Goal: Task Accomplishment & Management: Use online tool/utility

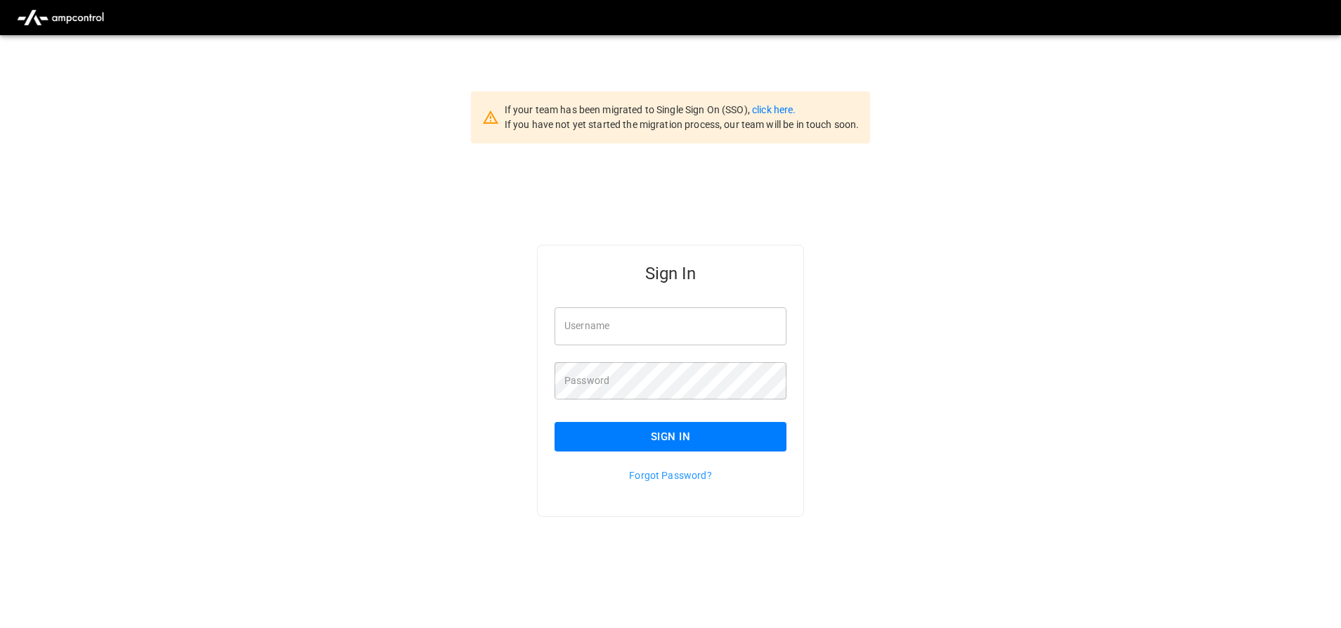
type input "**********"
click at [652, 425] on button "Sign In" at bounding box center [671, 437] width 232 height 30
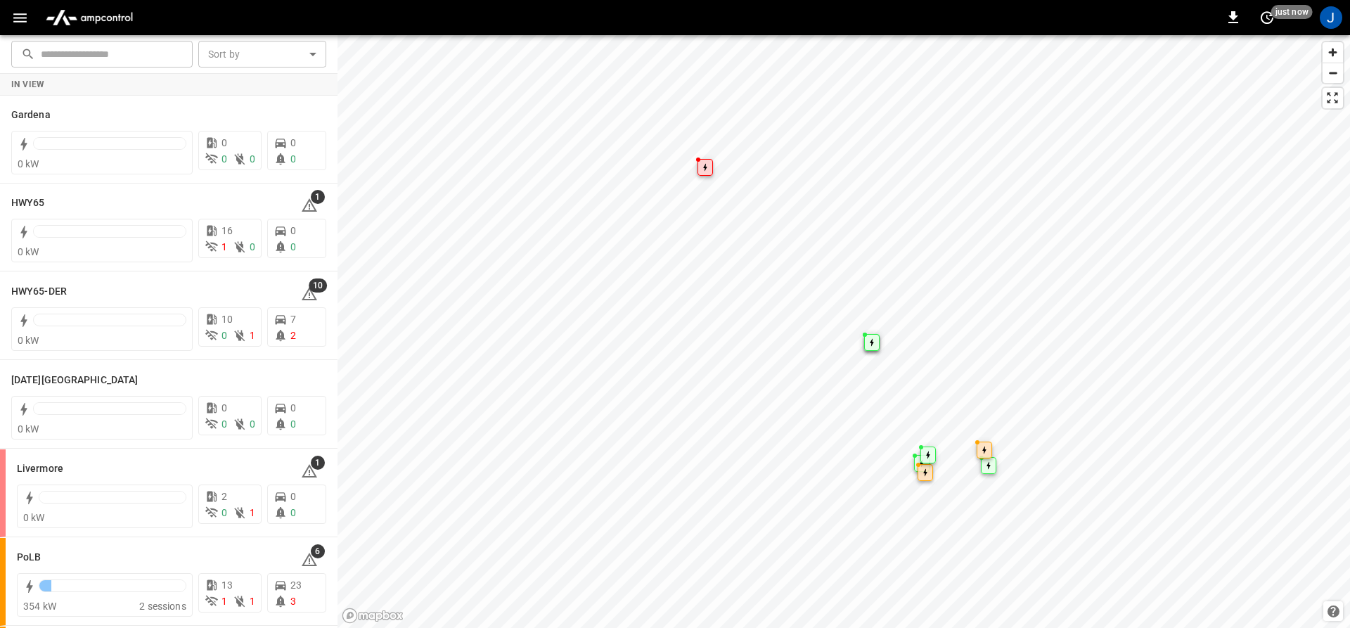
click at [14, 15] on icon "button" at bounding box center [20, 18] width 18 height 18
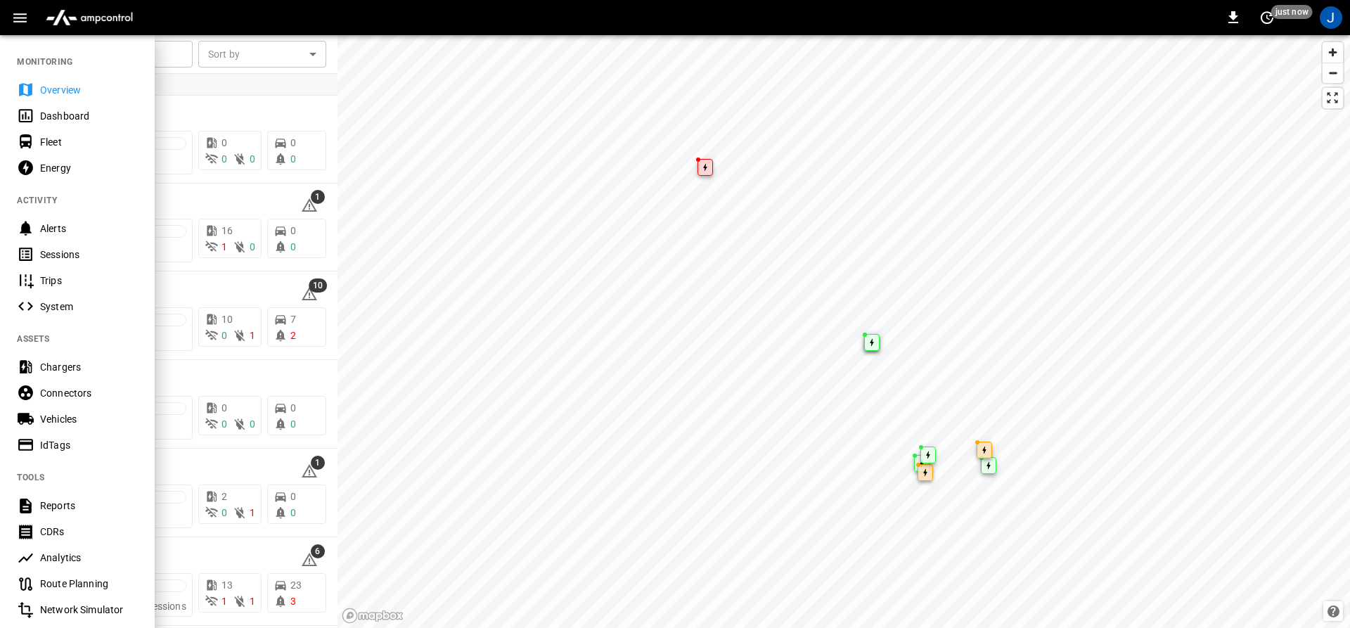
click at [41, 110] on div "Dashboard" at bounding box center [89, 116] width 98 height 14
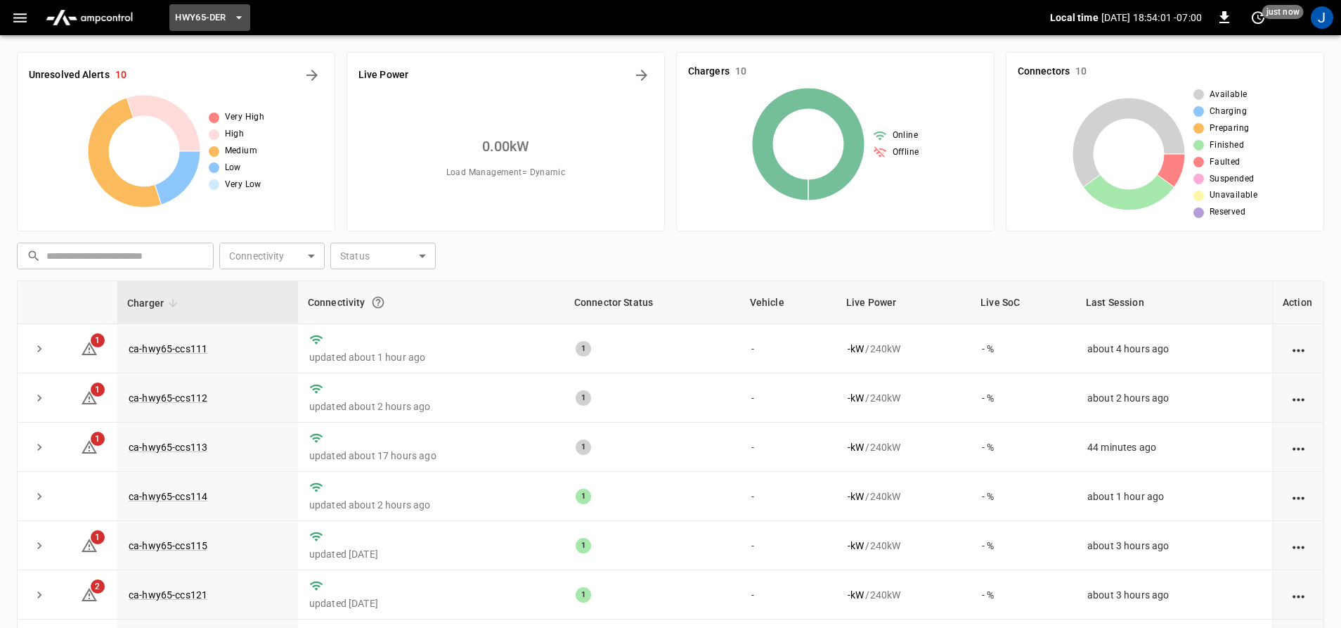
click at [229, 12] on button "HWY65-DER" at bounding box center [209, 17] width 80 height 27
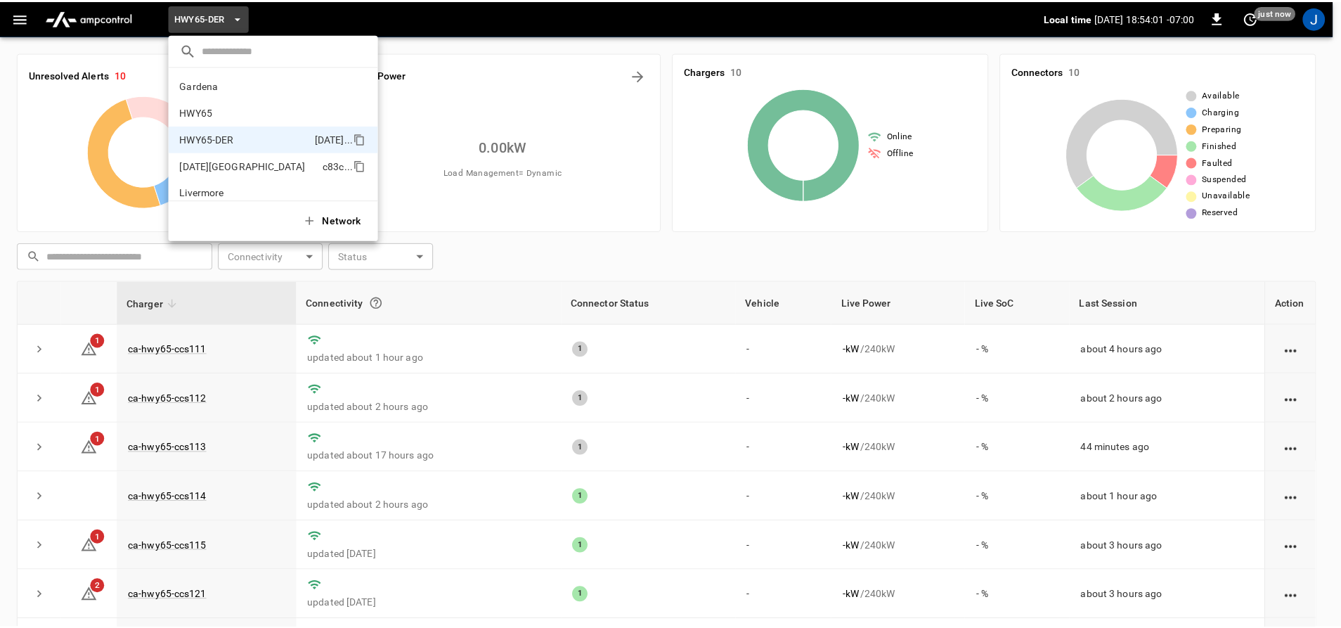
scroll to position [49, 0]
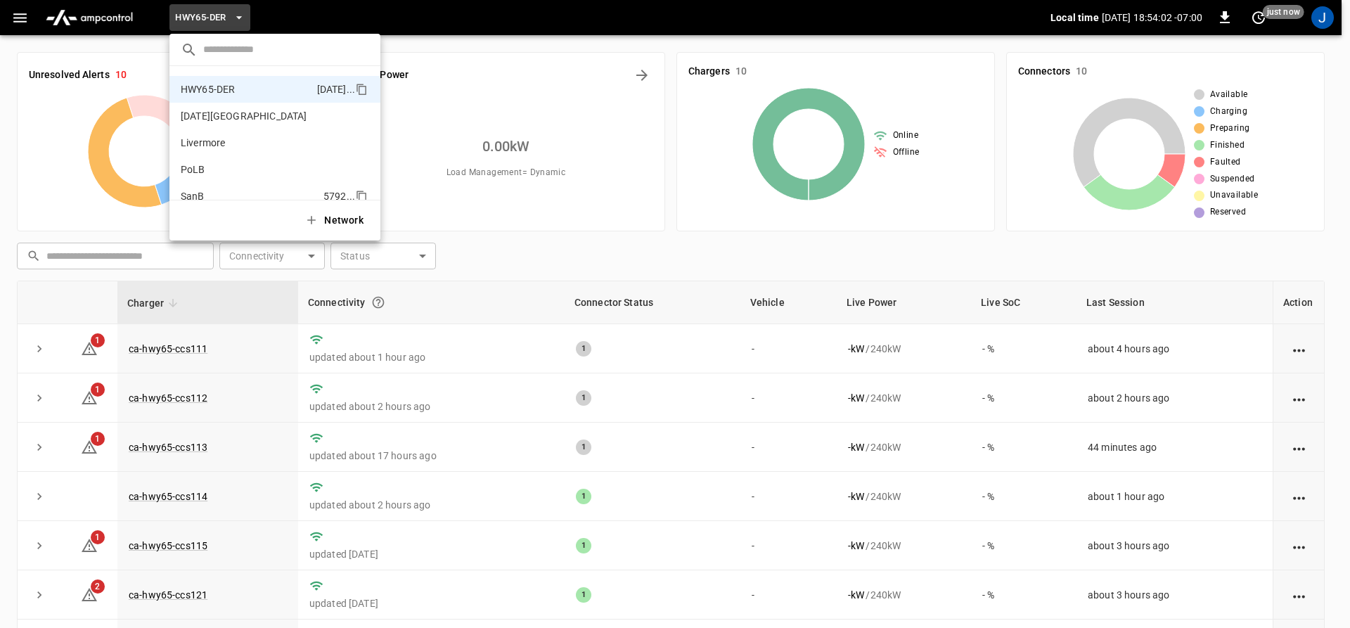
click at [210, 186] on li "SanB 5792 ..." at bounding box center [274, 196] width 211 height 27
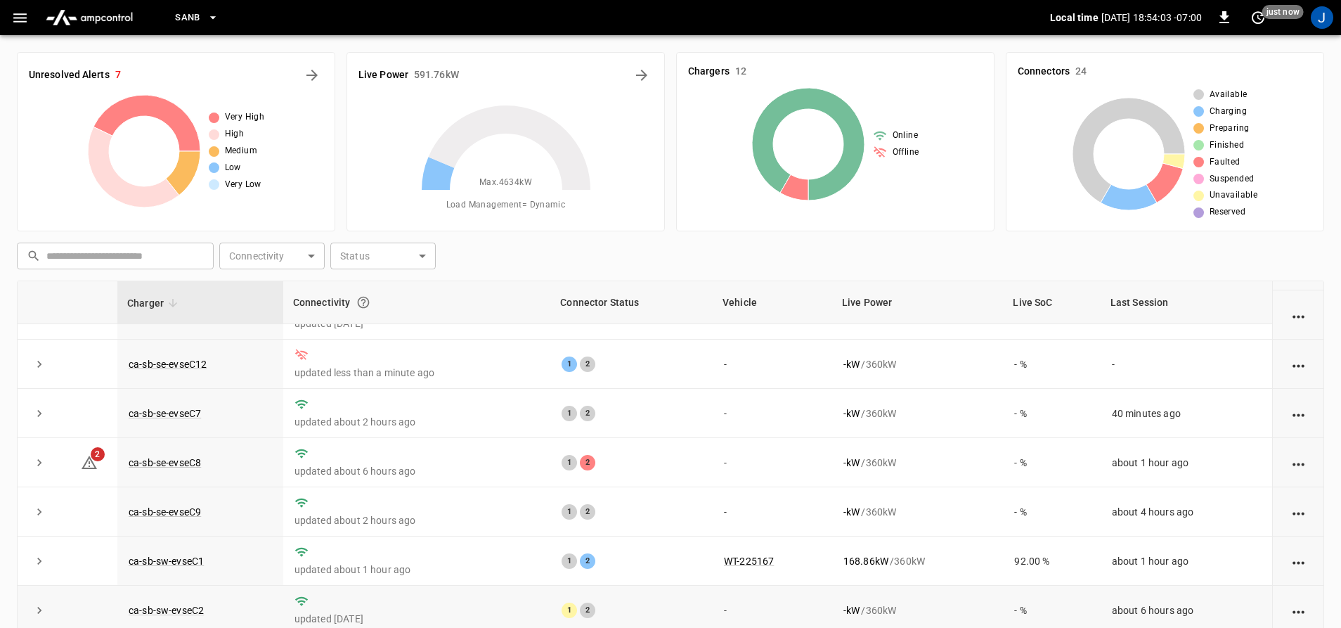
scroll to position [204, 0]
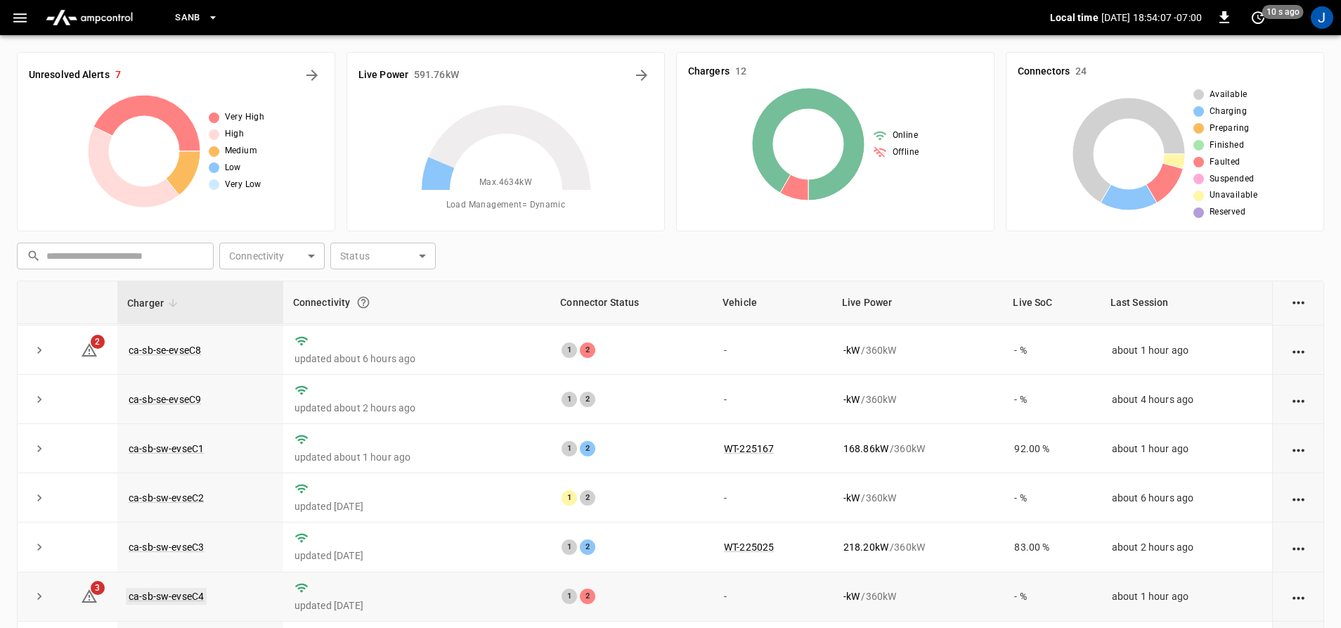
click at [154, 596] on link "ca-sb-sw-evseC4" at bounding box center [166, 596] width 81 height 17
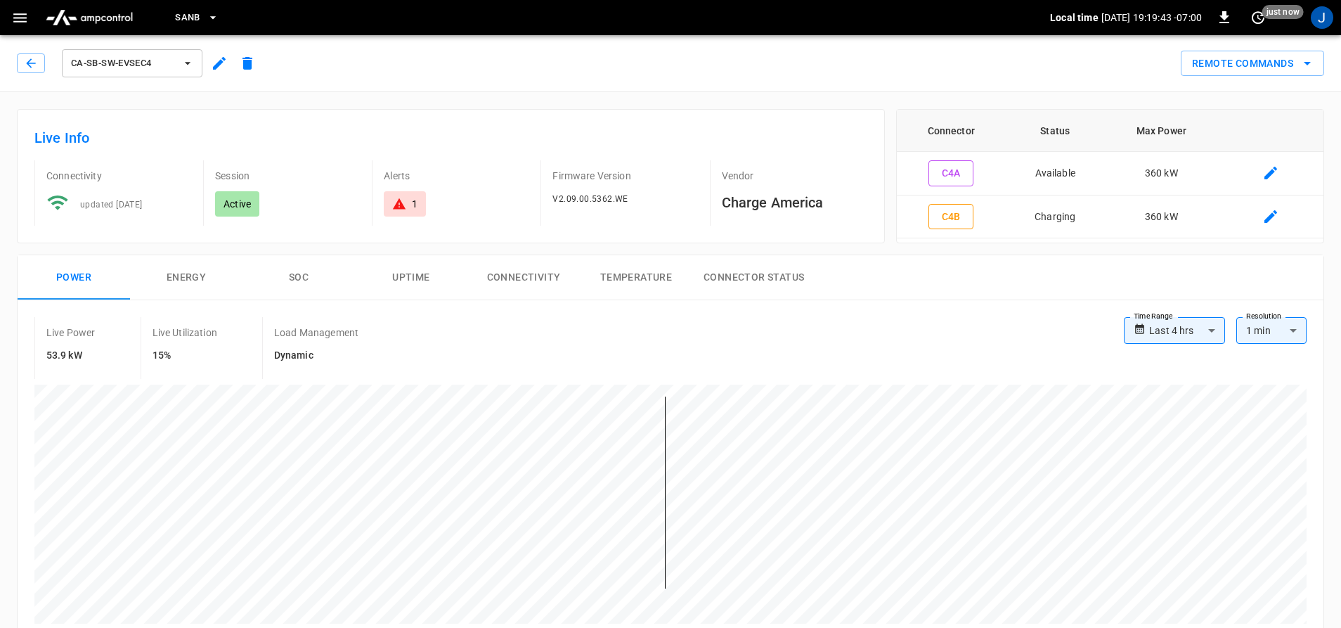
click at [16, 77] on div "ca-sb-sw-evseC4" at bounding box center [136, 60] width 250 height 39
click at [34, 59] on icon "button" at bounding box center [31, 63] width 14 height 14
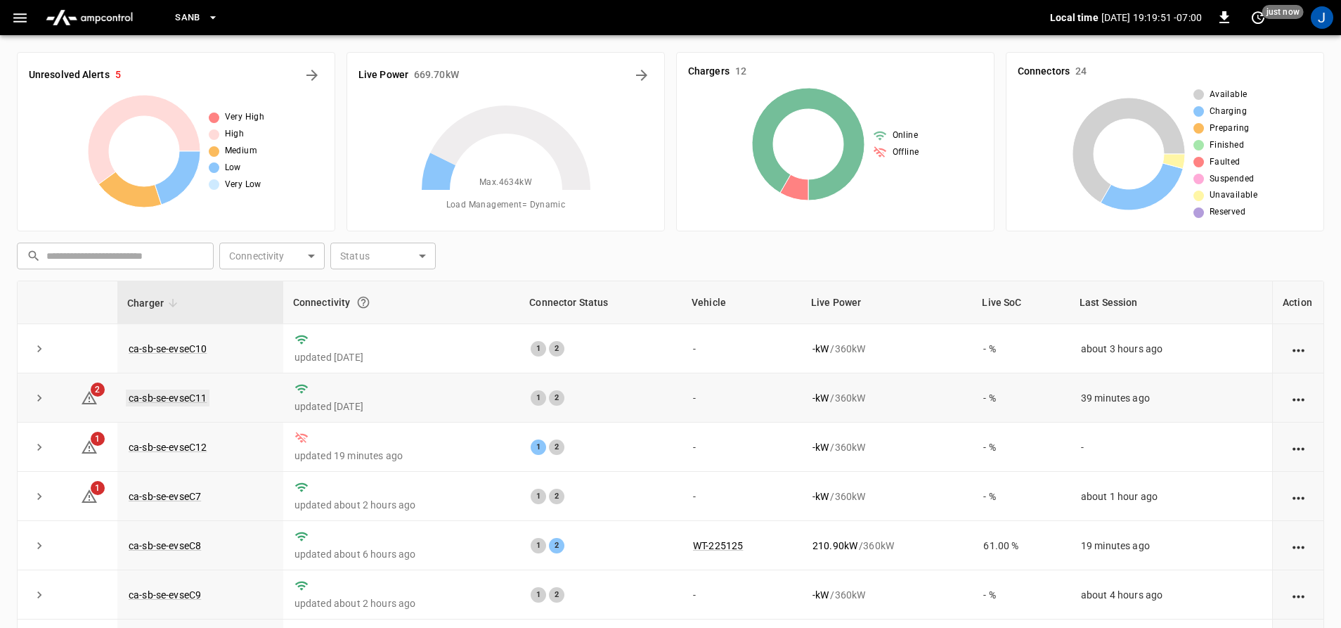
click at [166, 395] on link "ca-sb-se-evseC11" at bounding box center [168, 398] width 84 height 17
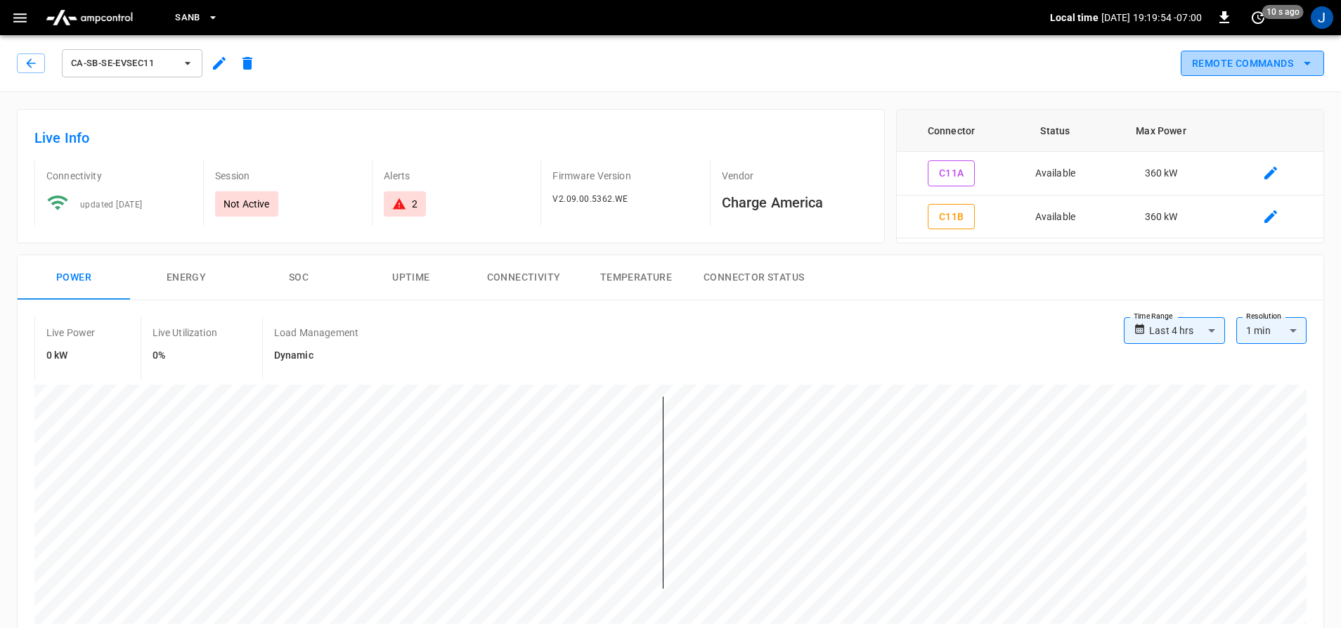
click at [1263, 65] on button "Remote Commands" at bounding box center [1252, 64] width 143 height 26
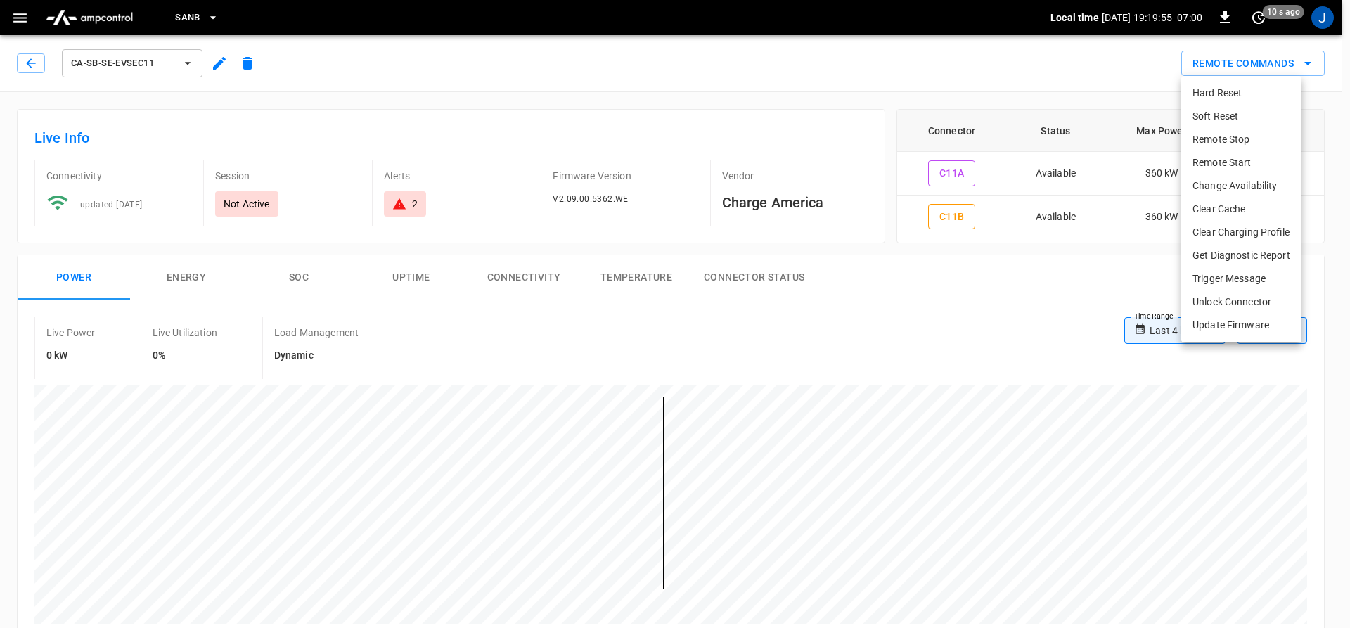
click at [1203, 90] on li "Hard Reset" at bounding box center [1241, 93] width 120 height 23
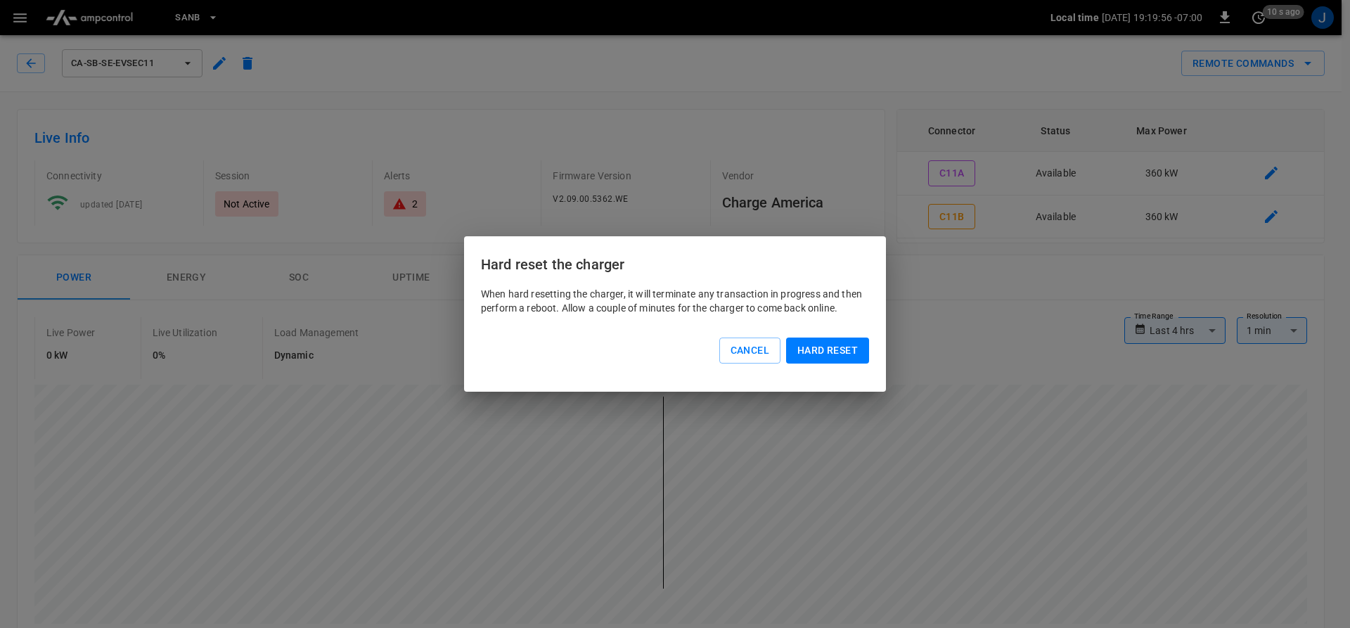
click at [832, 352] on button "Hard reset" at bounding box center [827, 350] width 83 height 26
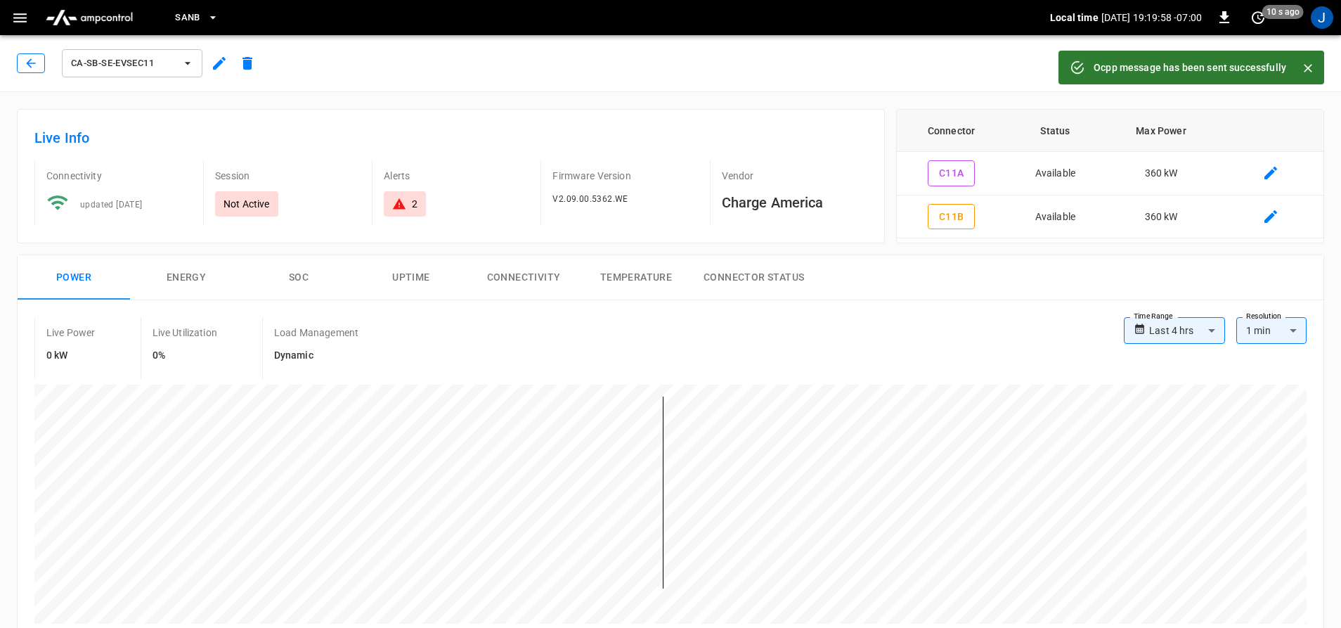
click at [17, 56] on div "ca-sb-se-evseC11" at bounding box center [136, 60] width 250 height 39
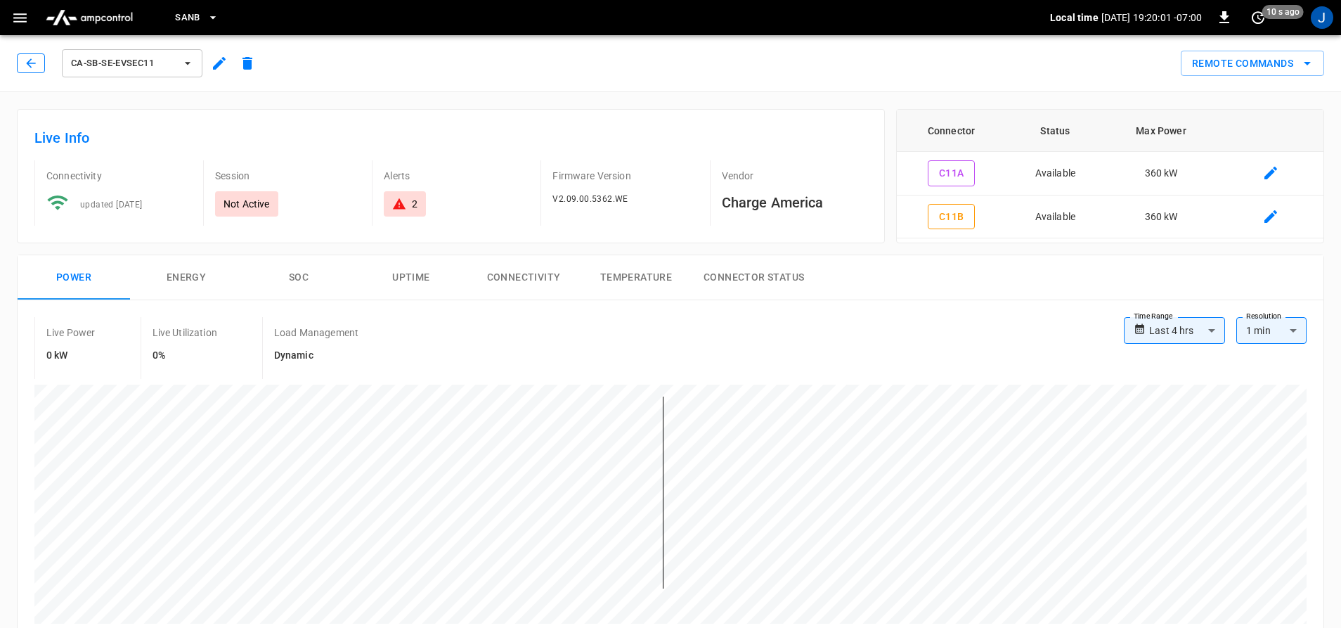
click at [29, 62] on icon "button" at bounding box center [30, 62] width 9 height 9
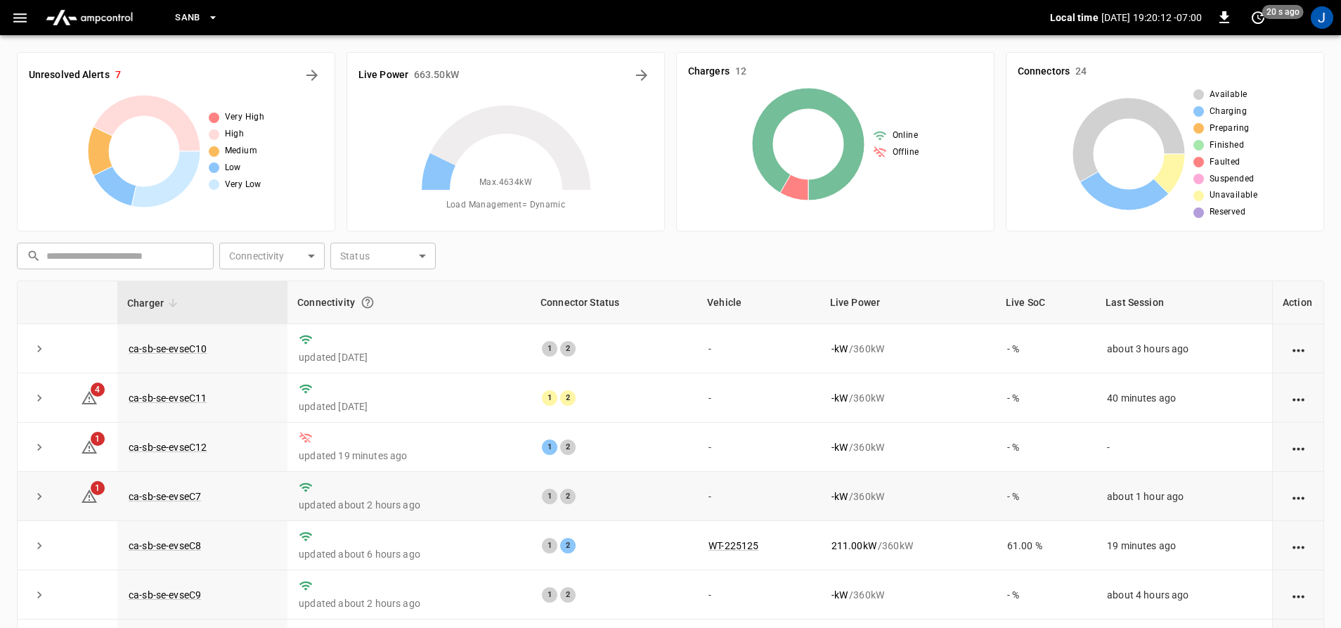
click at [158, 490] on td "ca-sb-se-evseC7" at bounding box center [202, 496] width 170 height 49
click at [161, 500] on link "ca-sb-se-evseC7" at bounding box center [165, 496] width 78 height 17
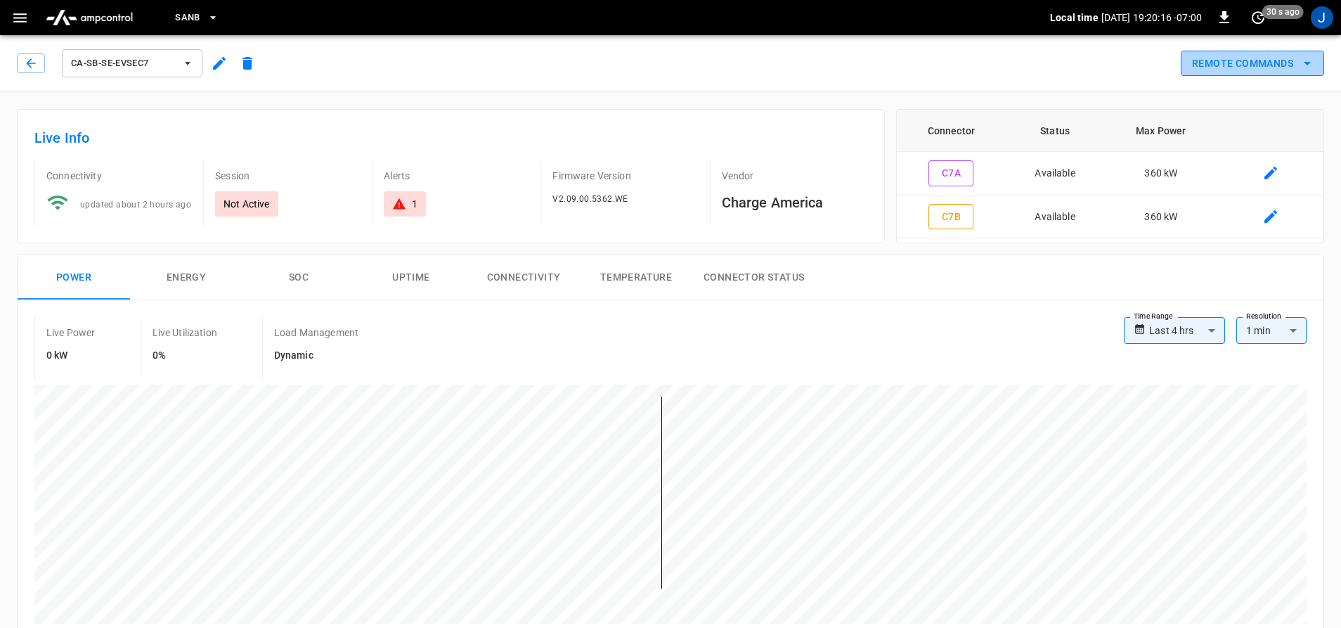
click at [1275, 59] on button "Remote Commands" at bounding box center [1252, 64] width 143 height 26
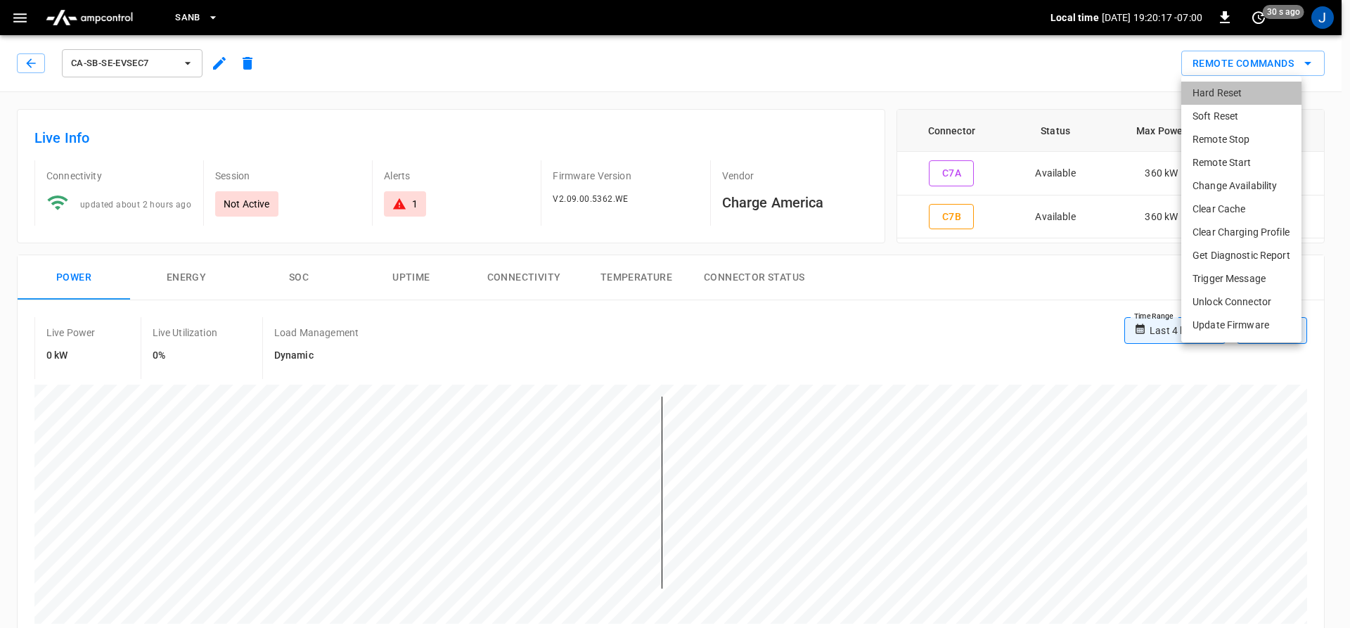
click at [1192, 98] on li "Hard Reset" at bounding box center [1241, 93] width 120 height 23
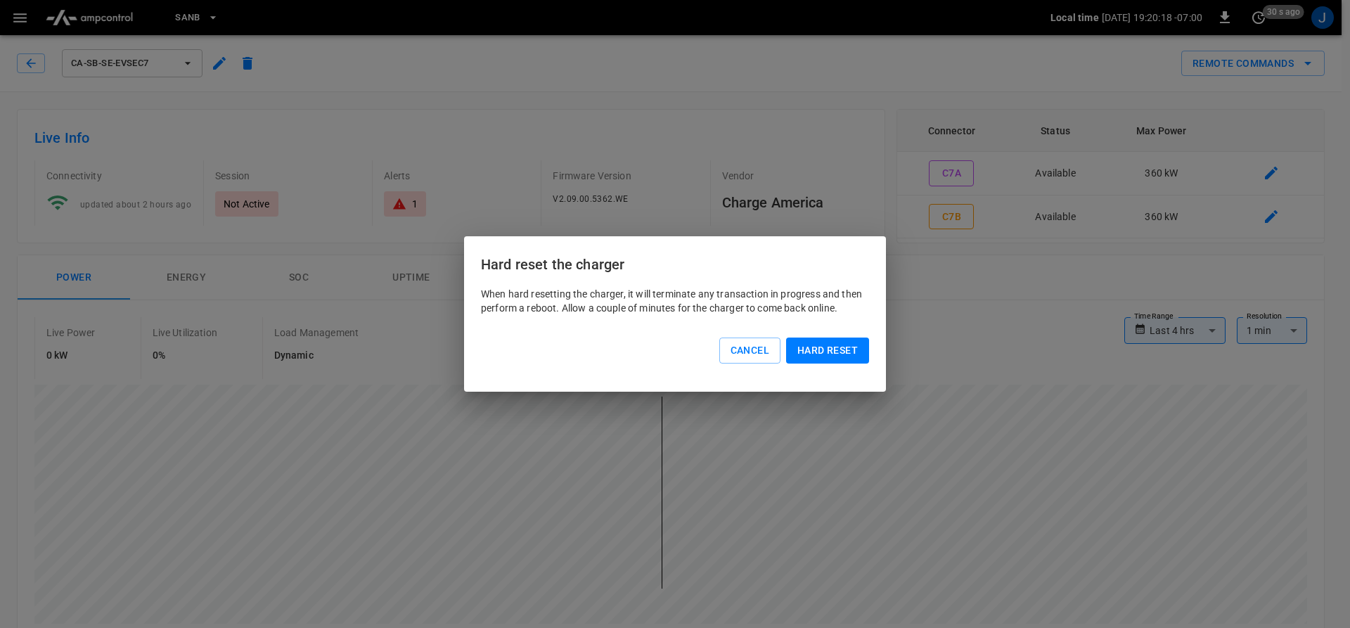
click at [809, 347] on button "Hard reset" at bounding box center [827, 350] width 83 height 26
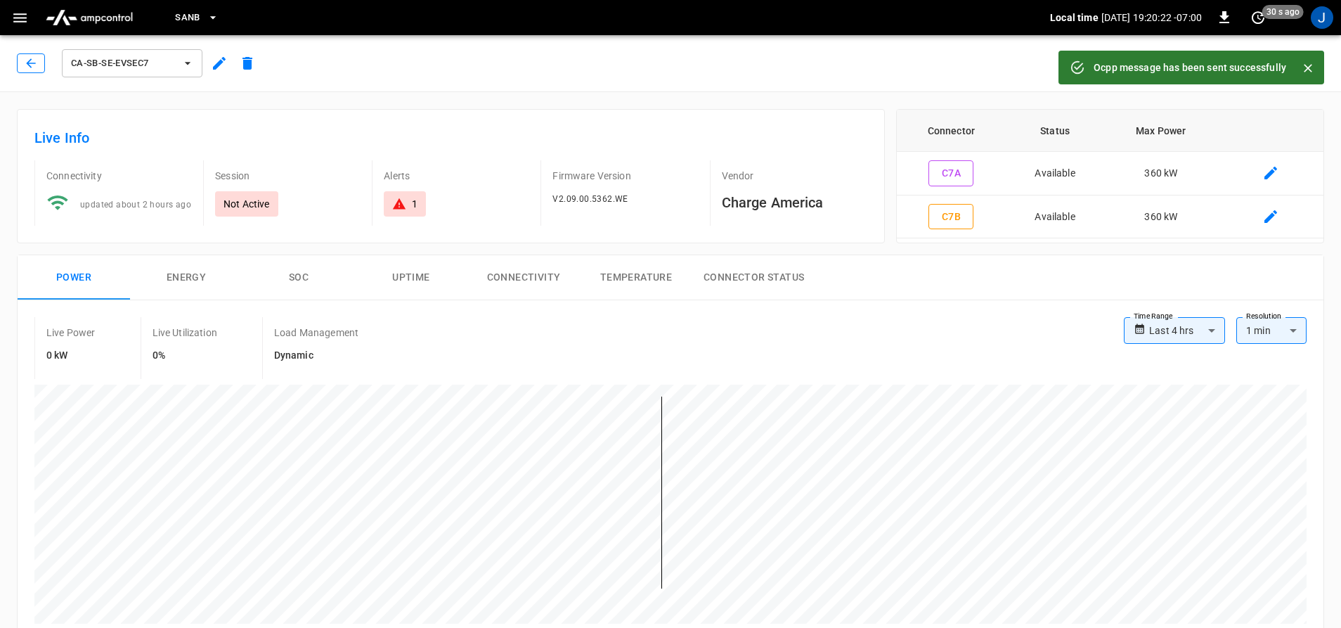
click at [20, 65] on button "button" at bounding box center [31, 63] width 28 height 20
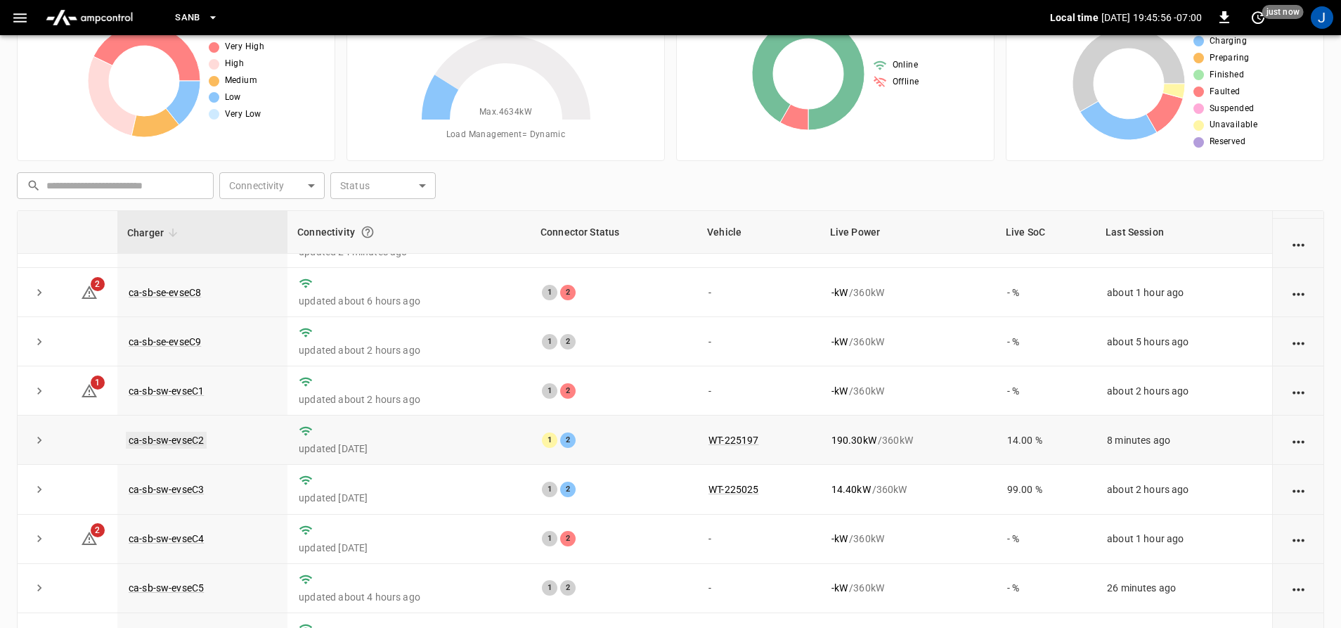
scroll to position [204, 0]
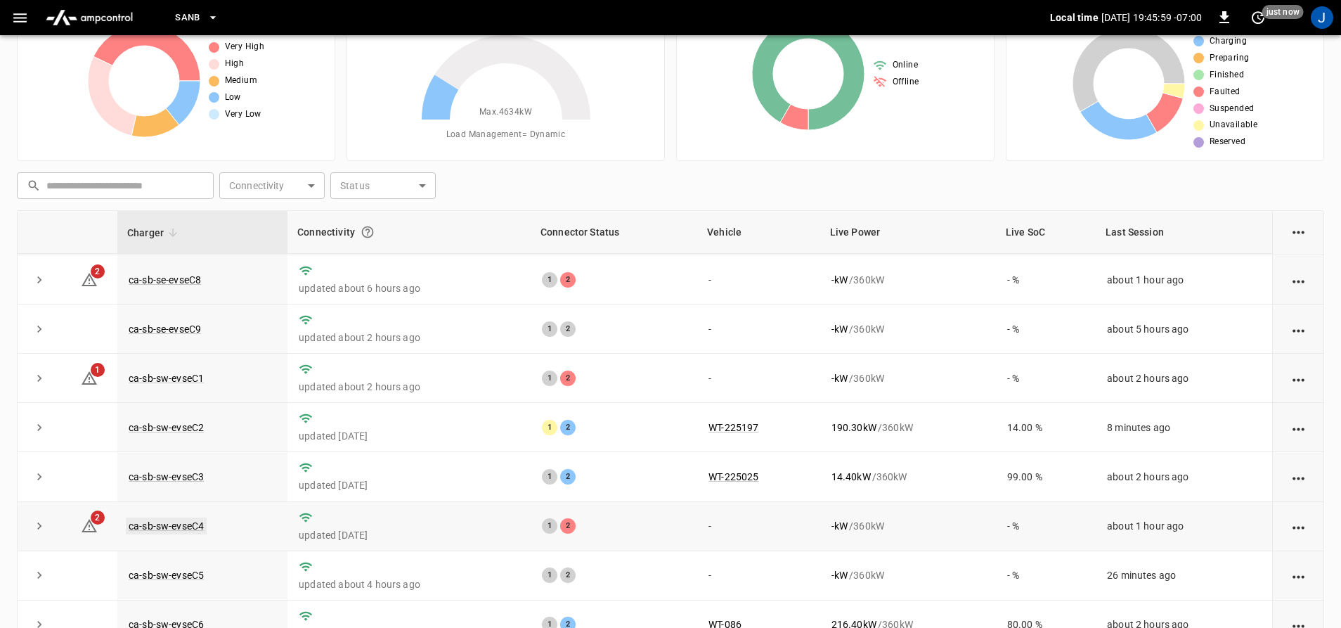
click at [182, 525] on link "ca-sb-sw-evseC4" at bounding box center [166, 525] width 81 height 17
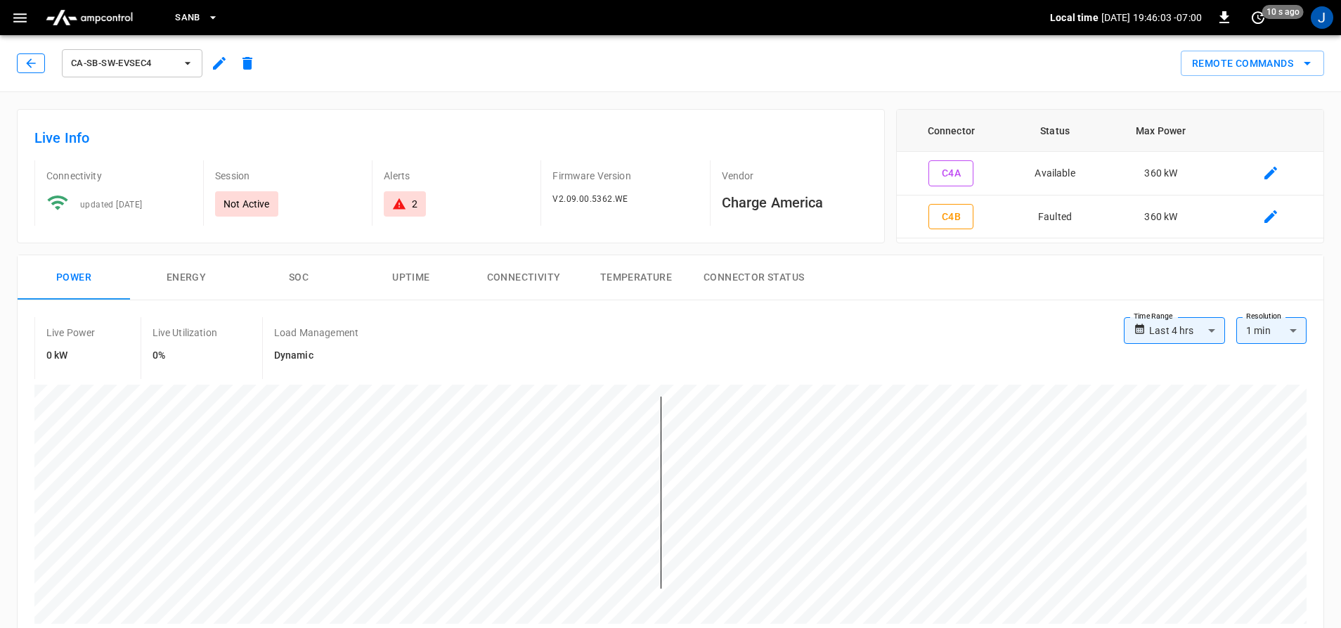
click at [27, 65] on icon "button" at bounding box center [31, 63] width 14 height 14
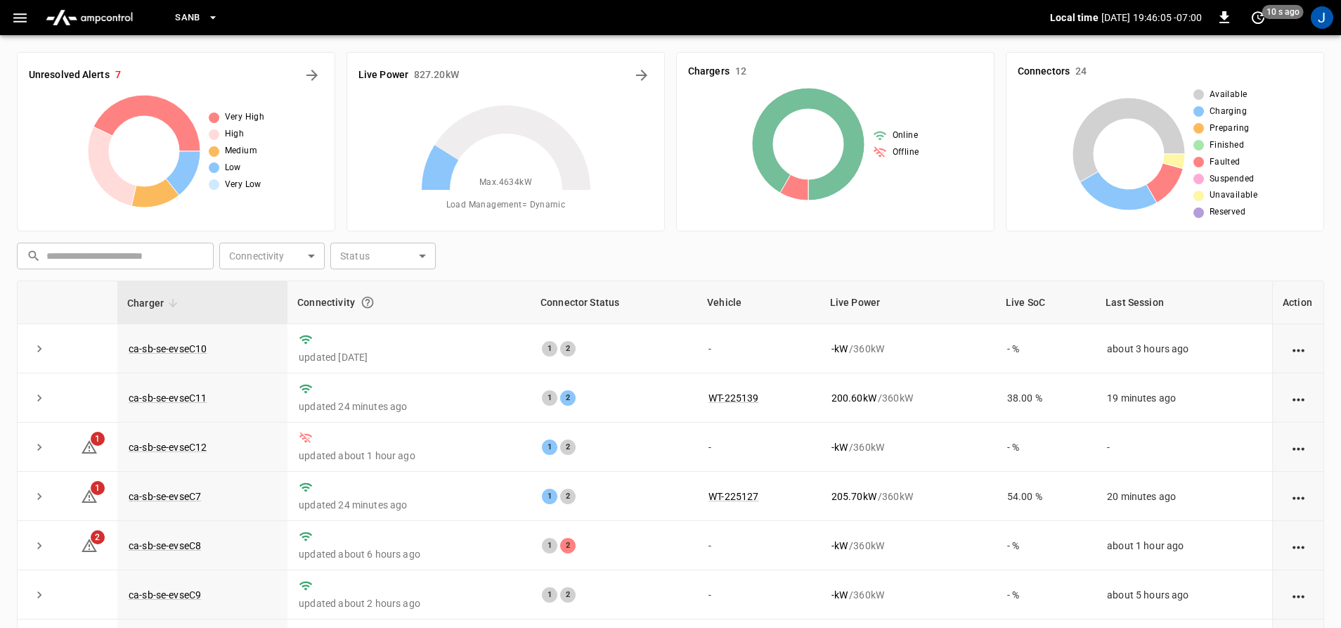
scroll to position [70, 0]
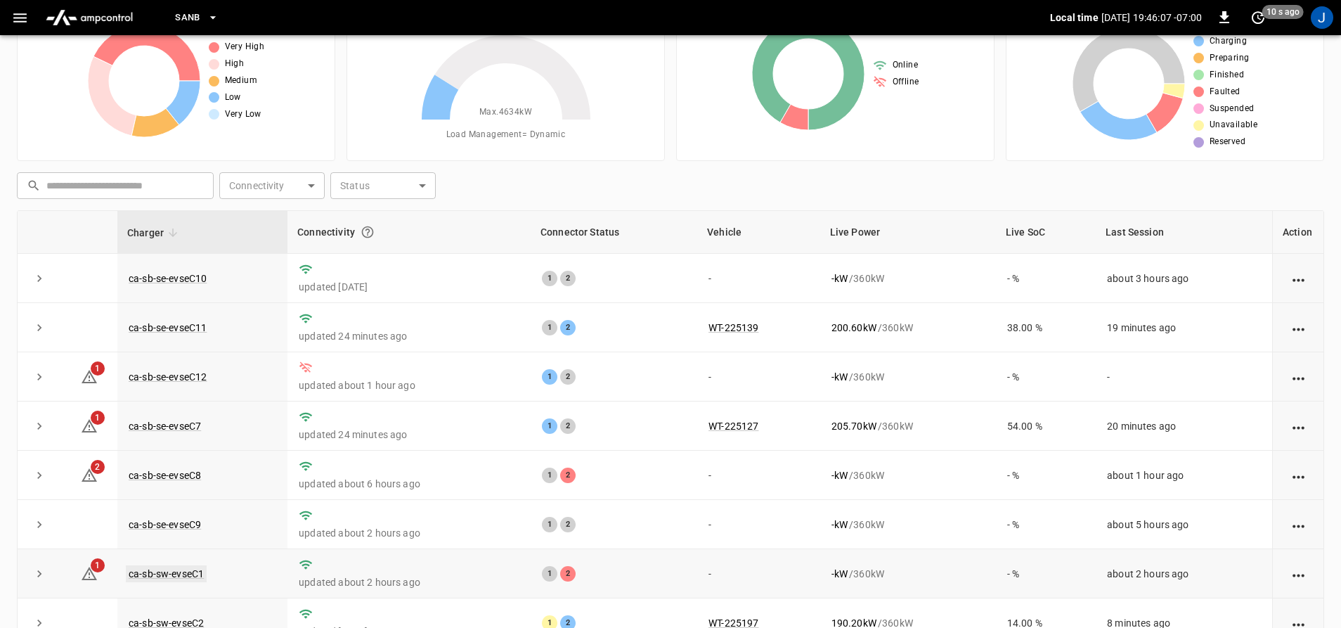
click at [154, 581] on link "ca-sb-sw-evseC1" at bounding box center [166, 573] width 81 height 17
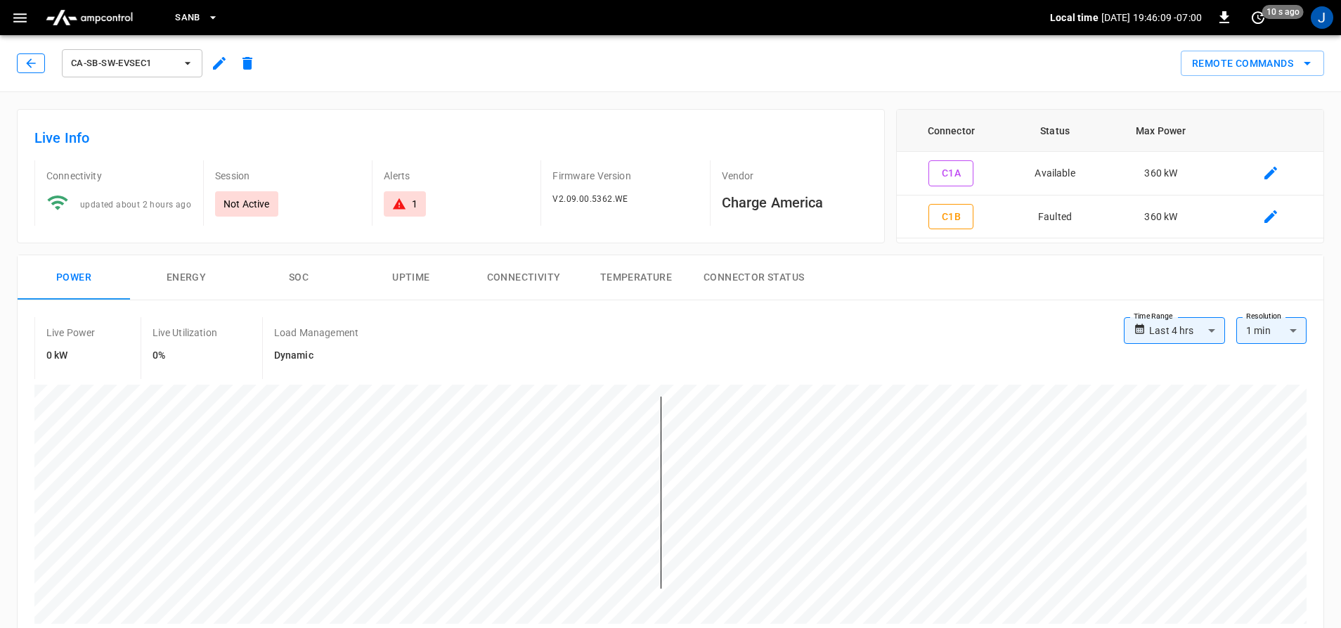
click at [33, 67] on icon "button" at bounding box center [31, 63] width 14 height 14
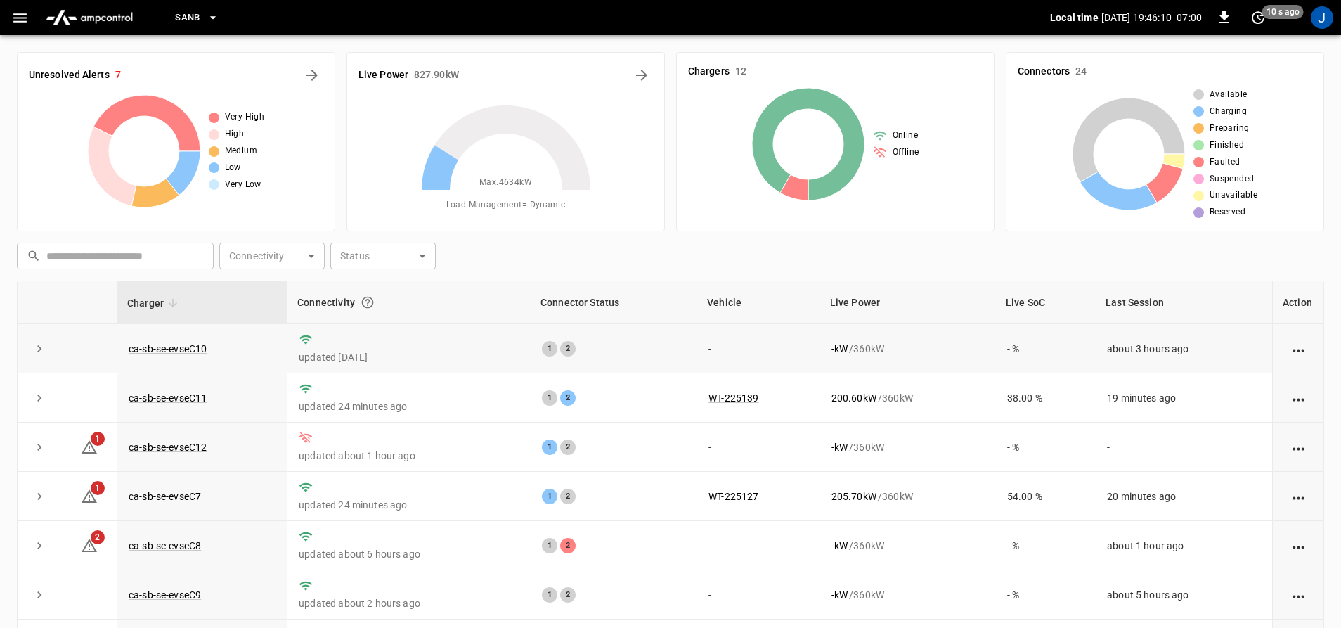
scroll to position [70, 0]
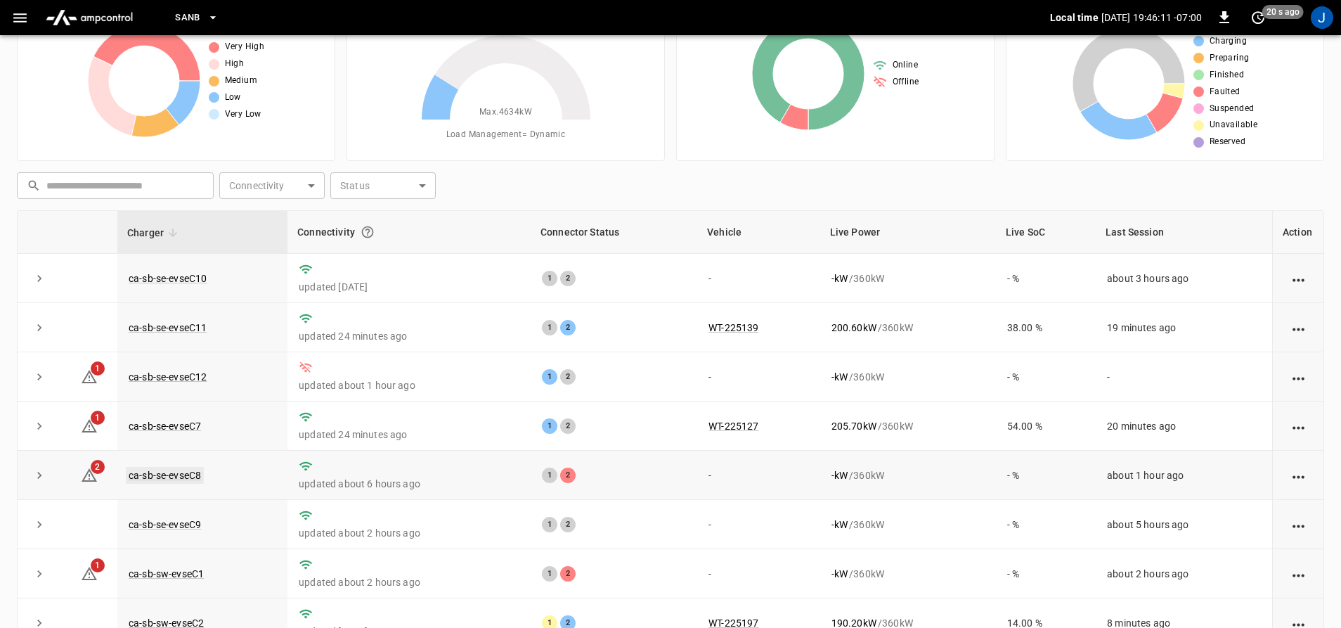
click at [157, 479] on link "ca-sb-se-evseC8" at bounding box center [165, 475] width 78 height 17
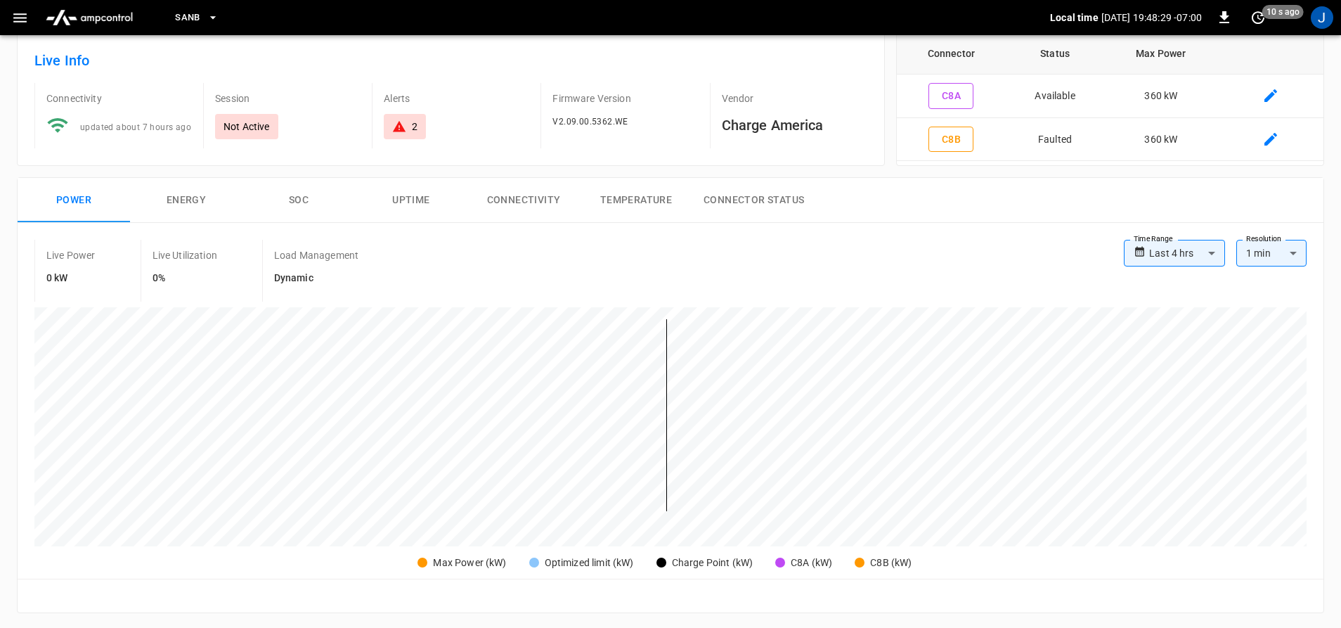
scroll to position [75, 0]
